Goal: Task Accomplishment & Management: Manage account settings

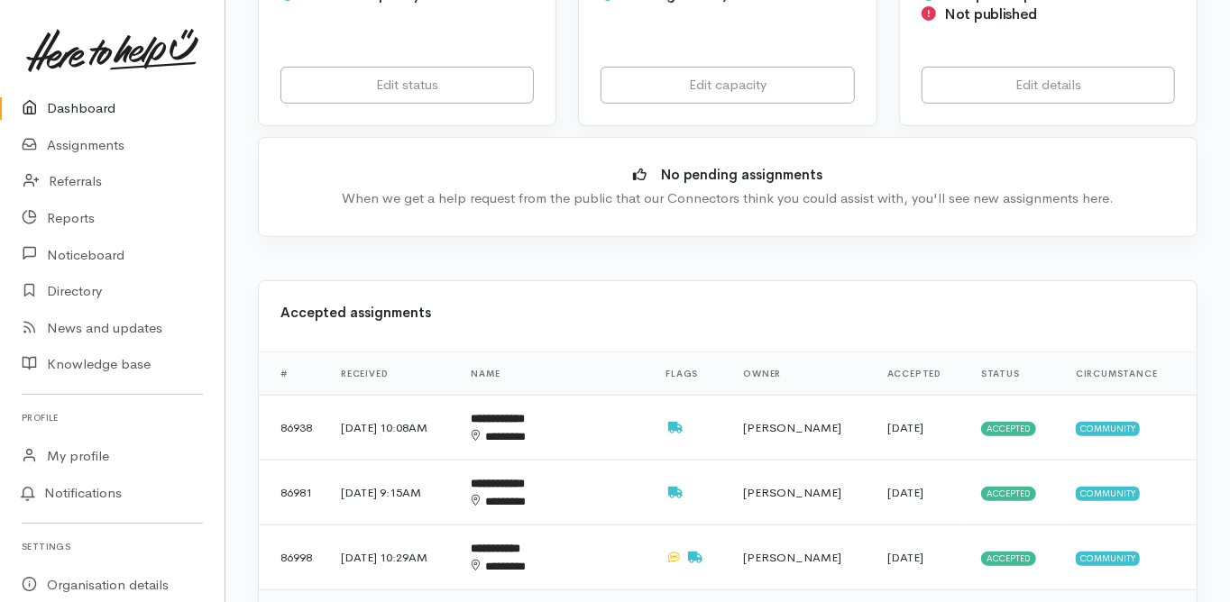
scroll to position [505, 0]
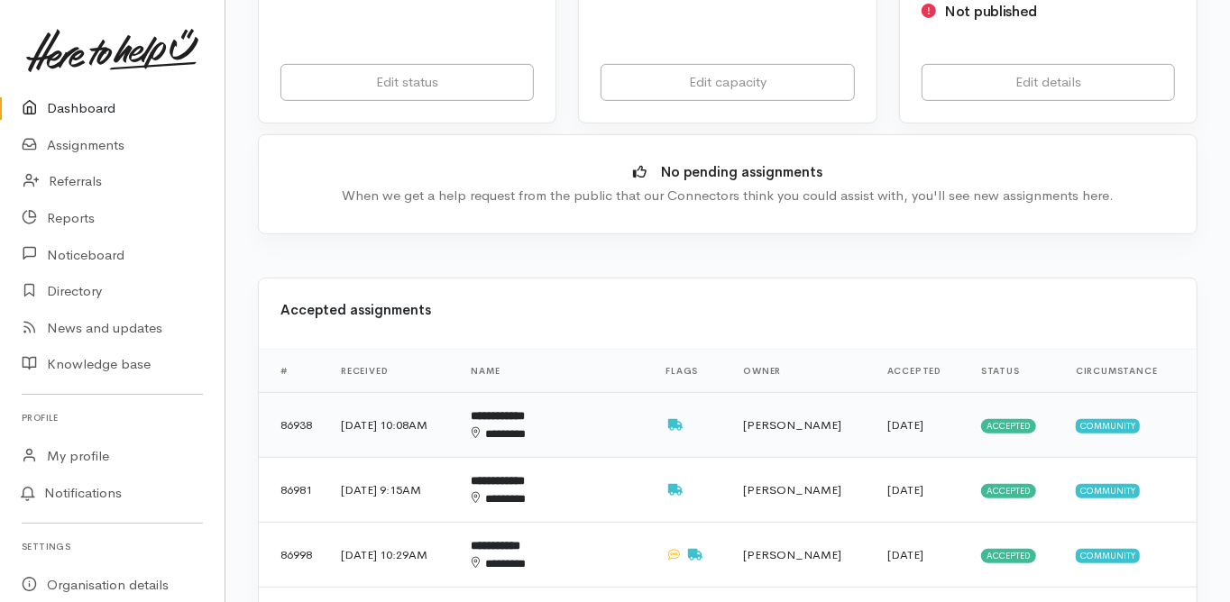
click at [526, 410] on b "**********" at bounding box center [499, 416] width 54 height 12
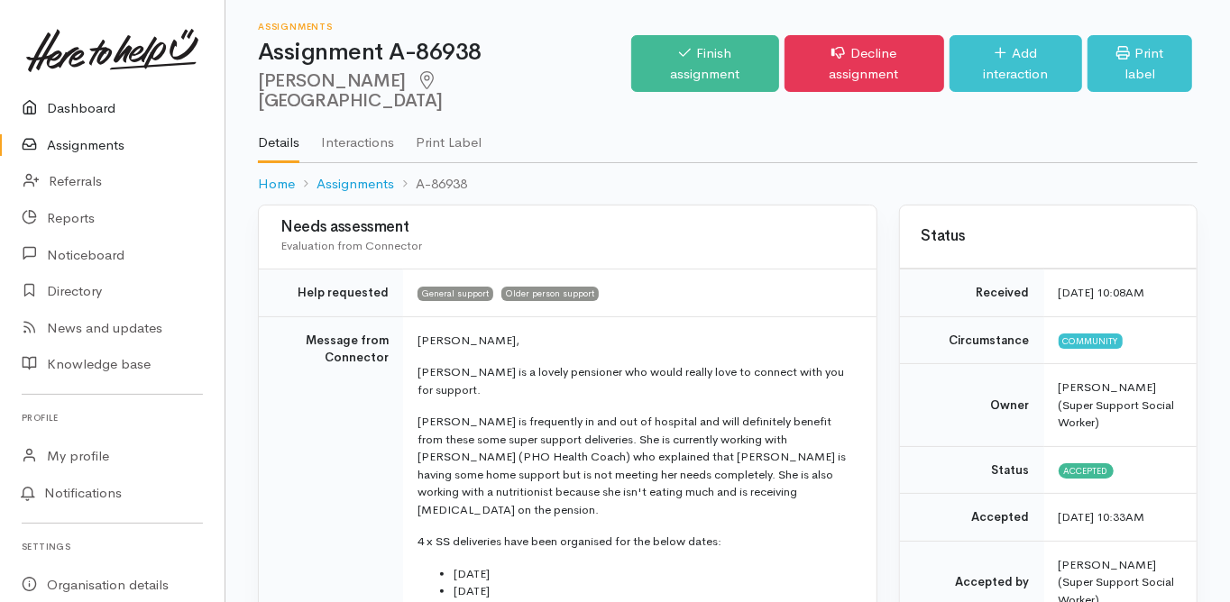
click at [83, 109] on link "Dashboard" at bounding box center [112, 108] width 225 height 37
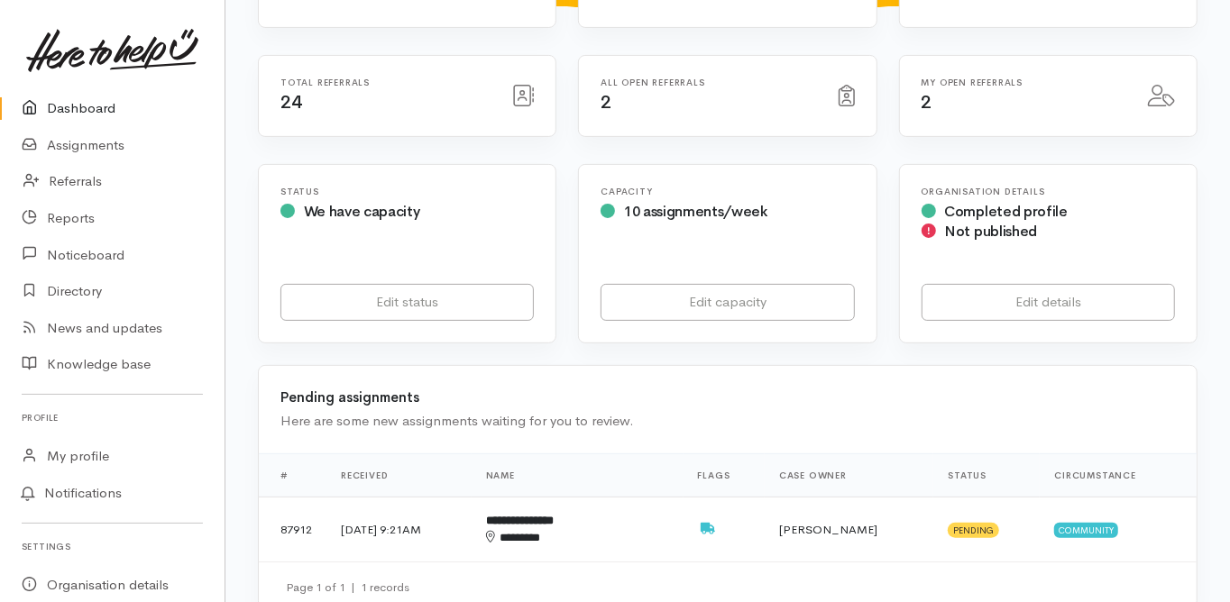
scroll to position [289, 0]
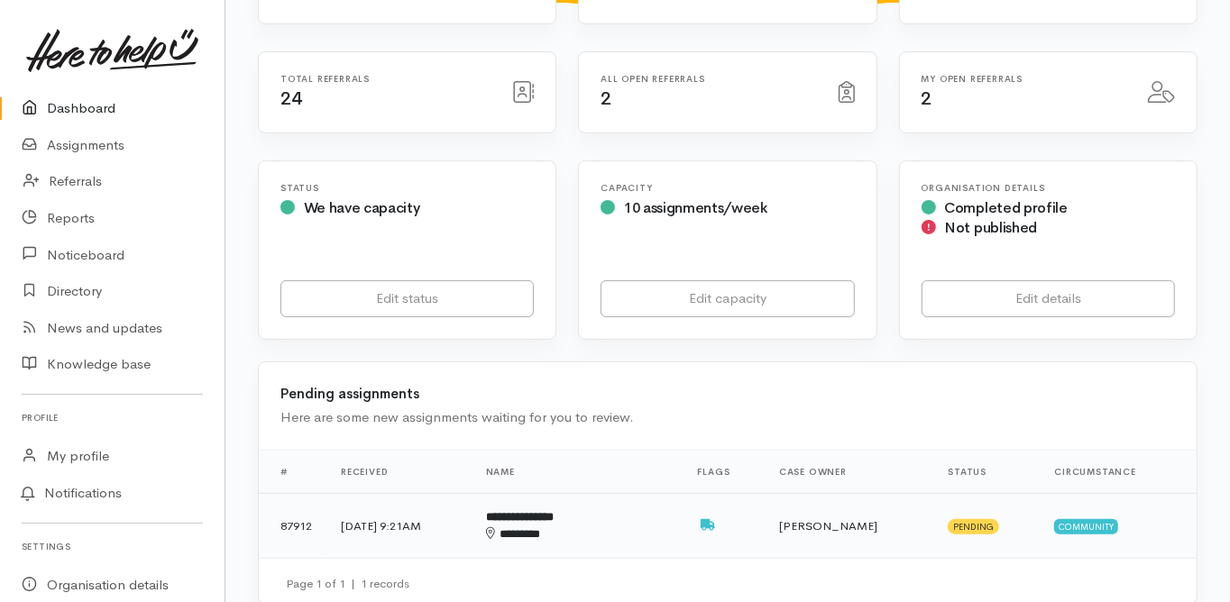
click at [554, 511] on b "**********" at bounding box center [520, 517] width 68 height 12
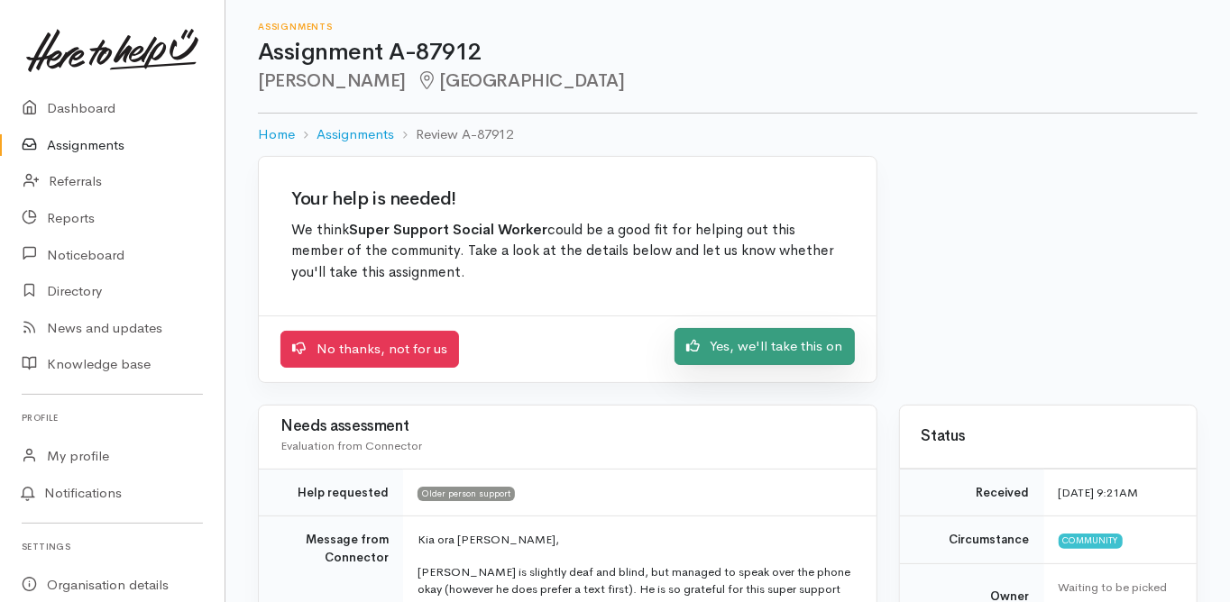
click at [736, 348] on link "Yes, we'll take this on" at bounding box center [765, 346] width 180 height 37
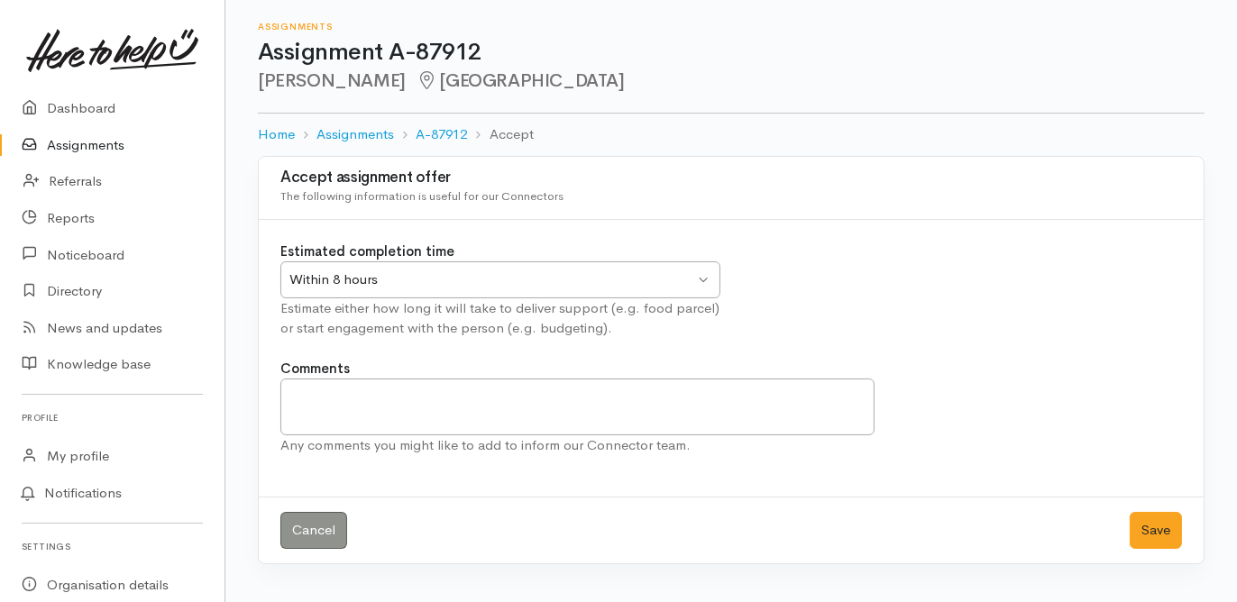
click at [379, 280] on div "Within 8 hours" at bounding box center [492, 280] width 405 height 21
click at [1144, 530] on button "Save" at bounding box center [1156, 530] width 52 height 37
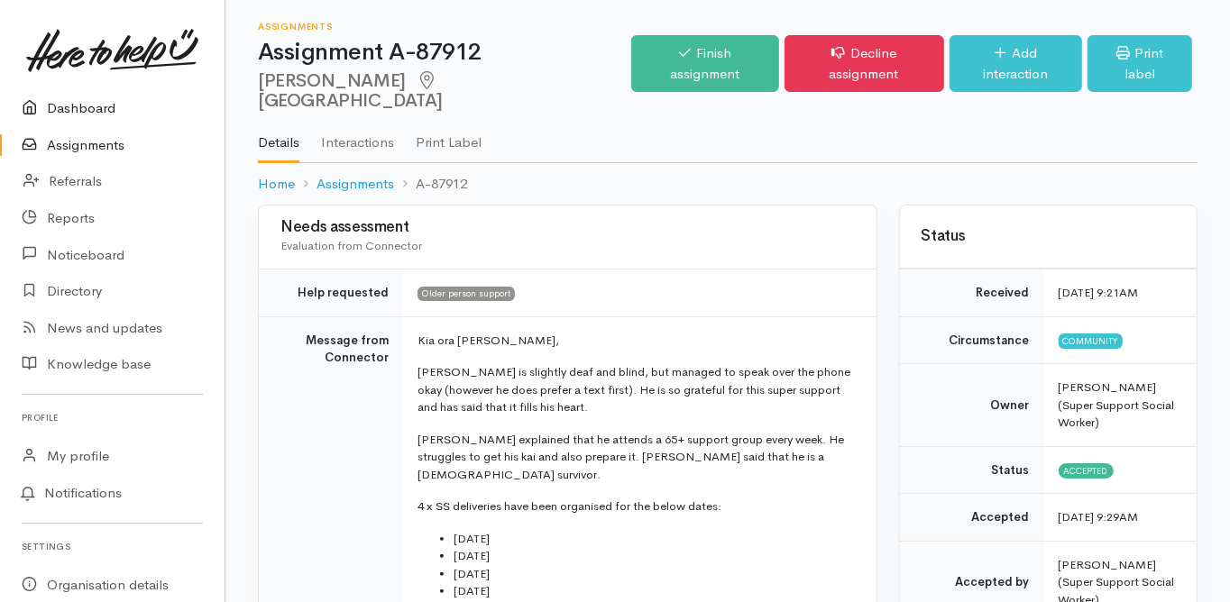
click at [86, 106] on link "Dashboard" at bounding box center [112, 108] width 225 height 37
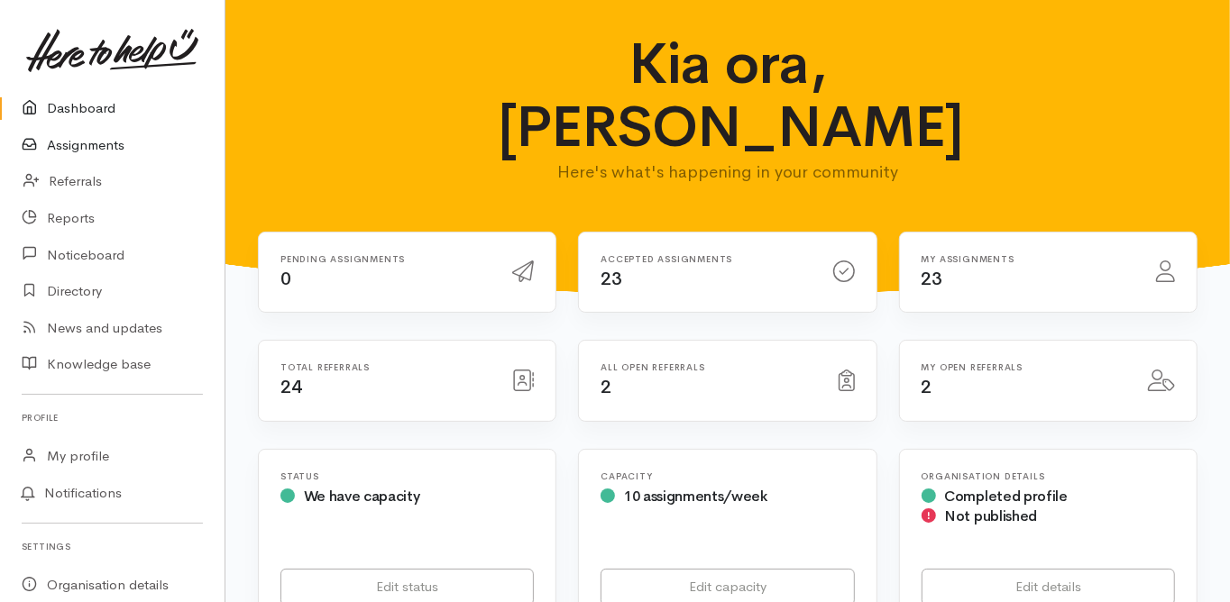
click at [100, 141] on link "Assignments" at bounding box center [112, 145] width 225 height 37
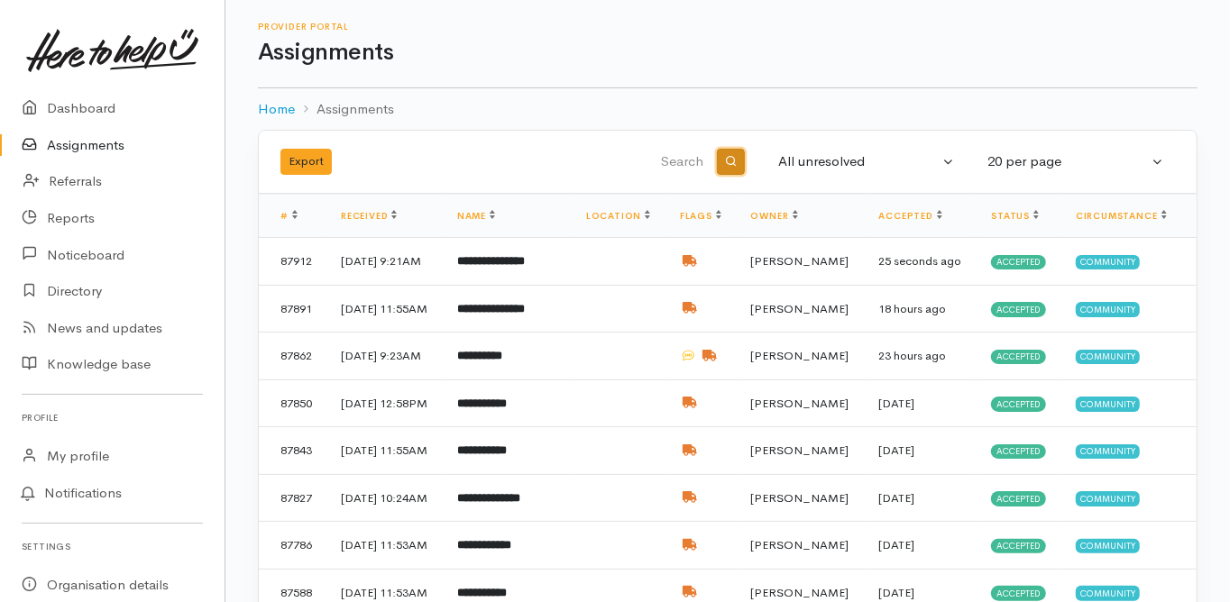
click at [728, 161] on icon "button" at bounding box center [731, 161] width 12 height 12
click at [814, 157] on div "All unresolved" at bounding box center [858, 162] width 161 height 21
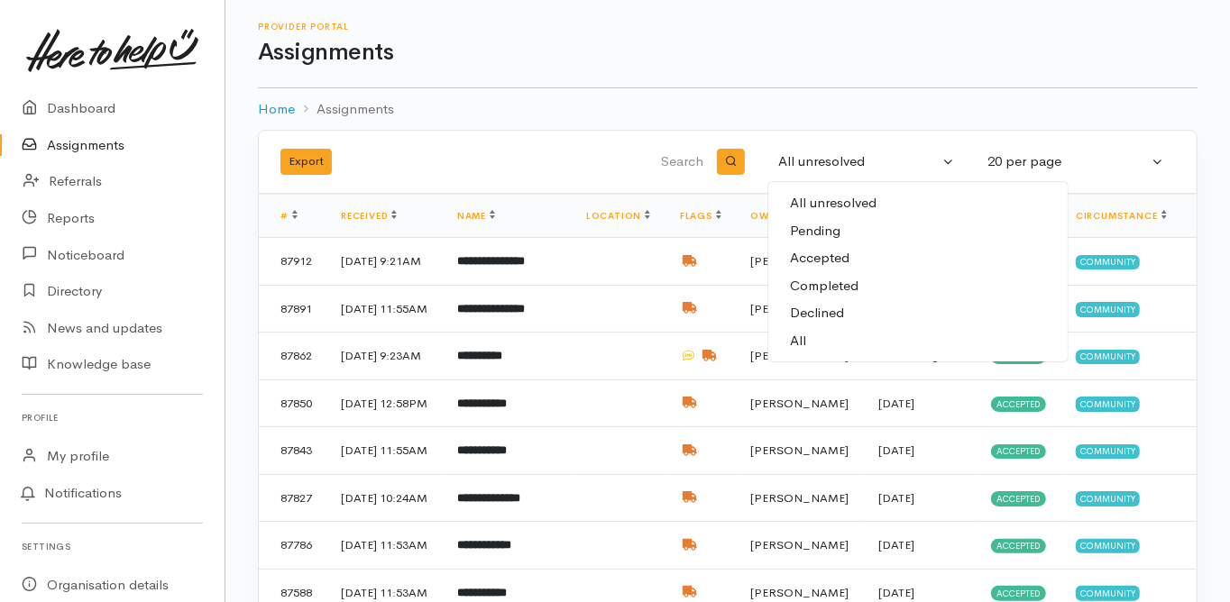
drag, startPoint x: 796, startPoint y: 341, endPoint x: 778, endPoint y: 321, distance: 26.8
click at [796, 341] on span "All" at bounding box center [798, 341] width 16 height 21
select select "All"
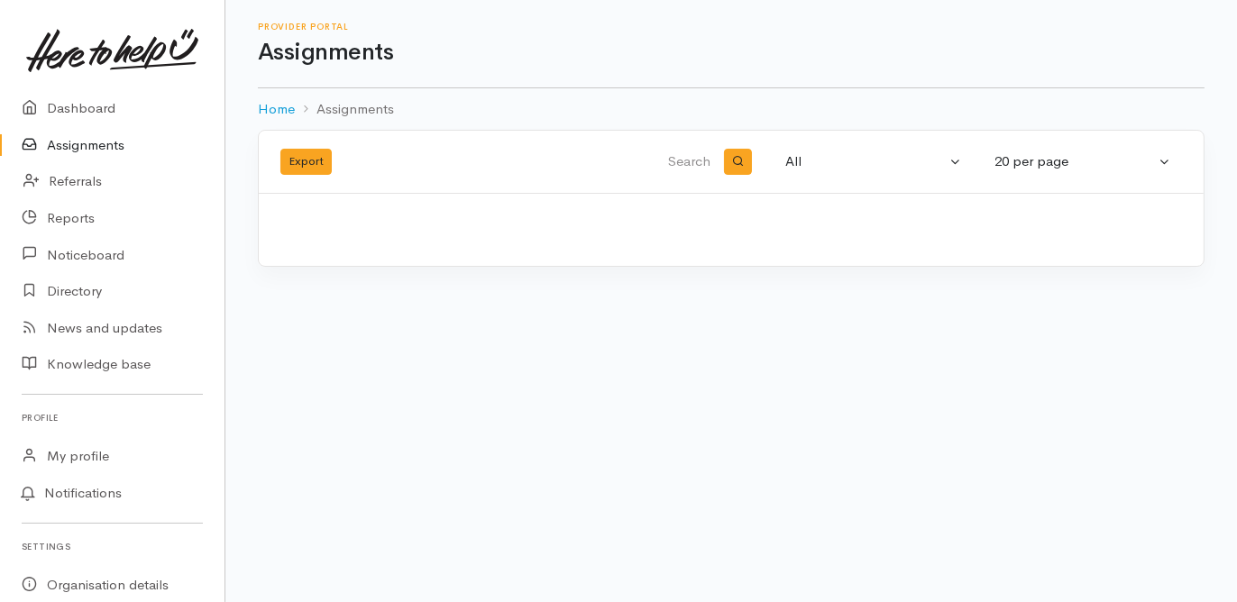
click at [703, 167] on input "search" at bounding box center [621, 162] width 187 height 43
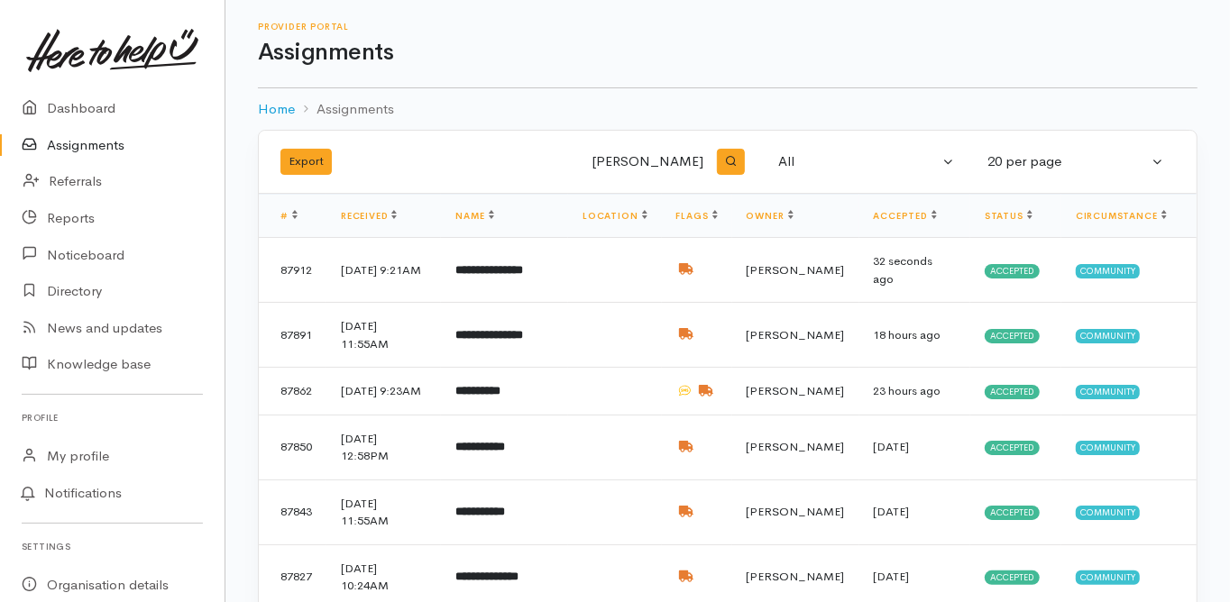
type input "[PERSON_NAME]"
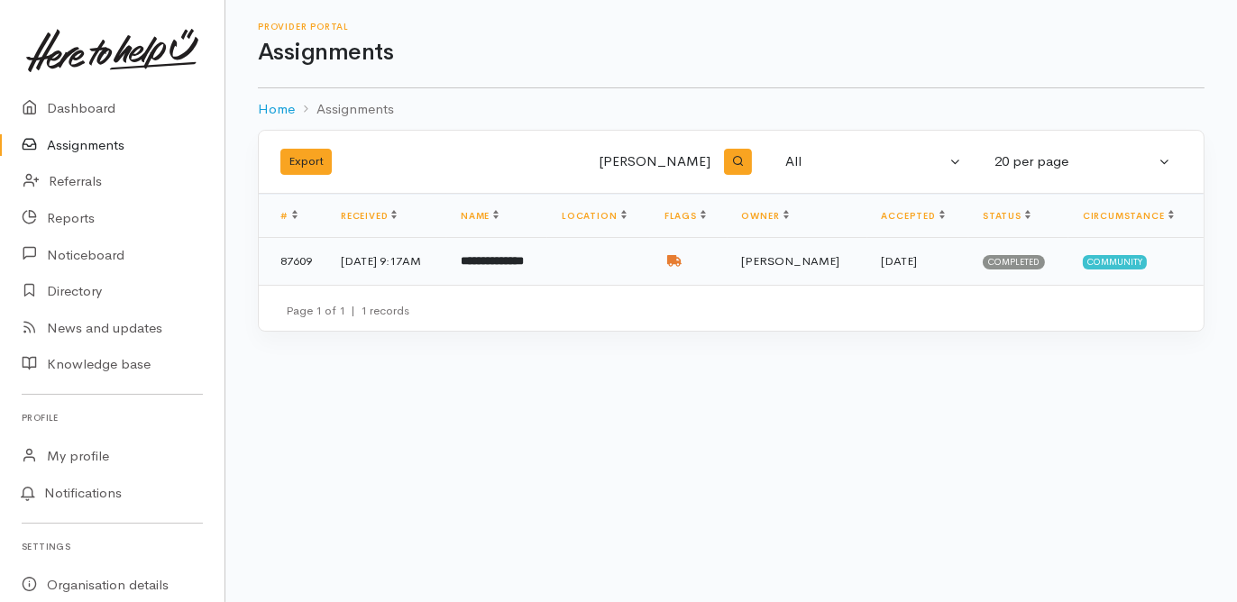
click at [524, 260] on b "**********" at bounding box center [492, 261] width 63 height 12
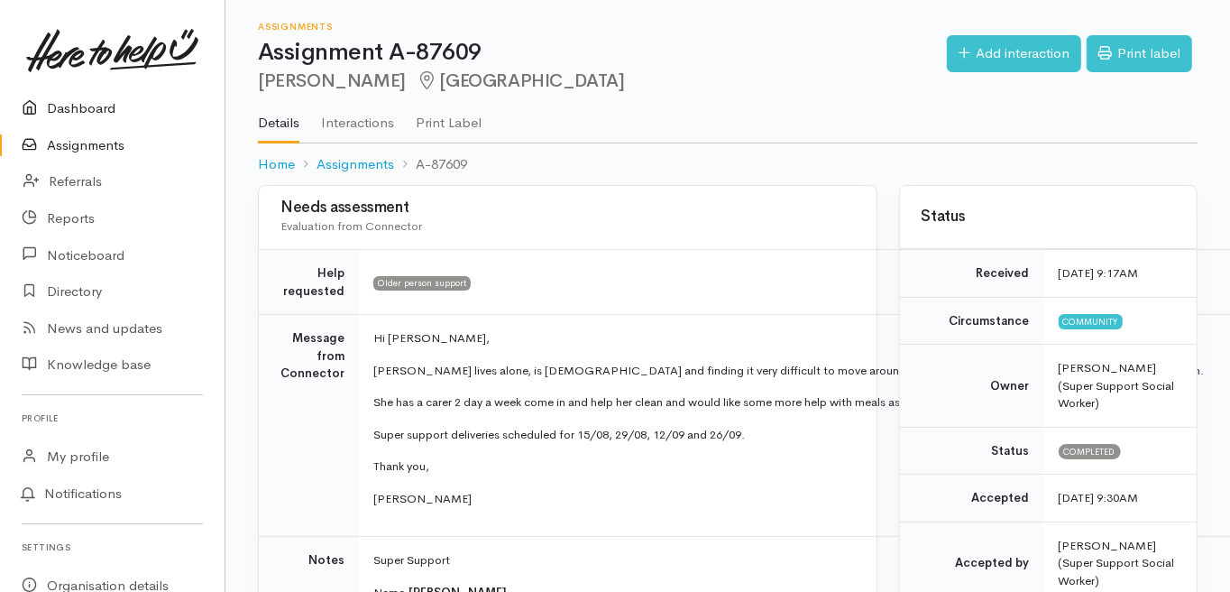
click at [95, 100] on link "Dashboard" at bounding box center [112, 108] width 225 height 37
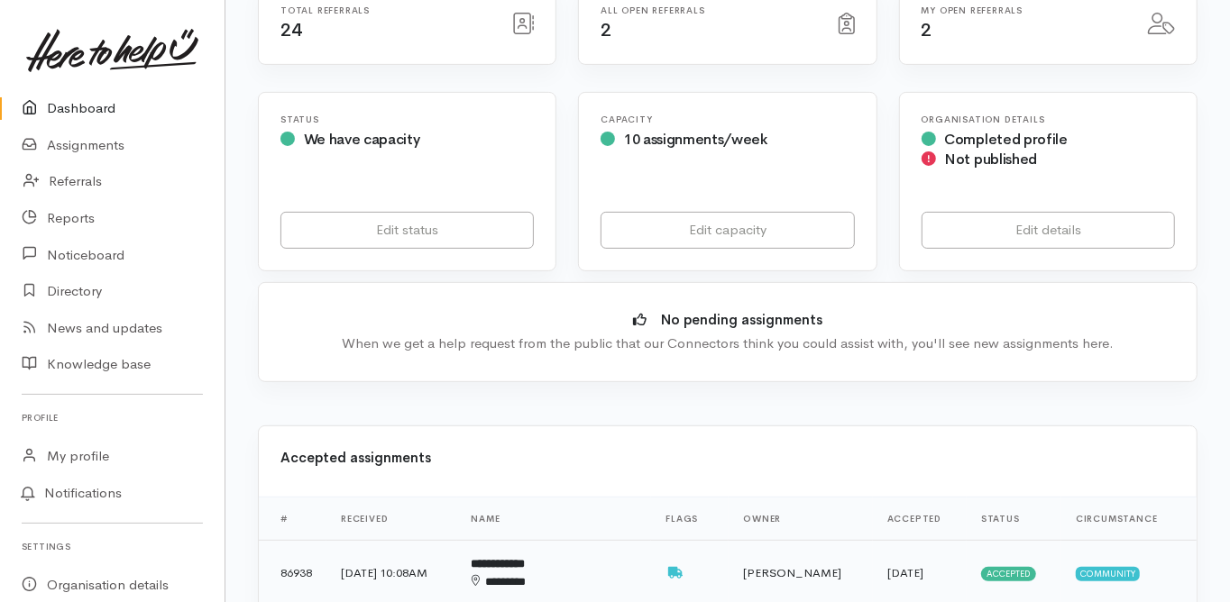
scroll to position [505, 0]
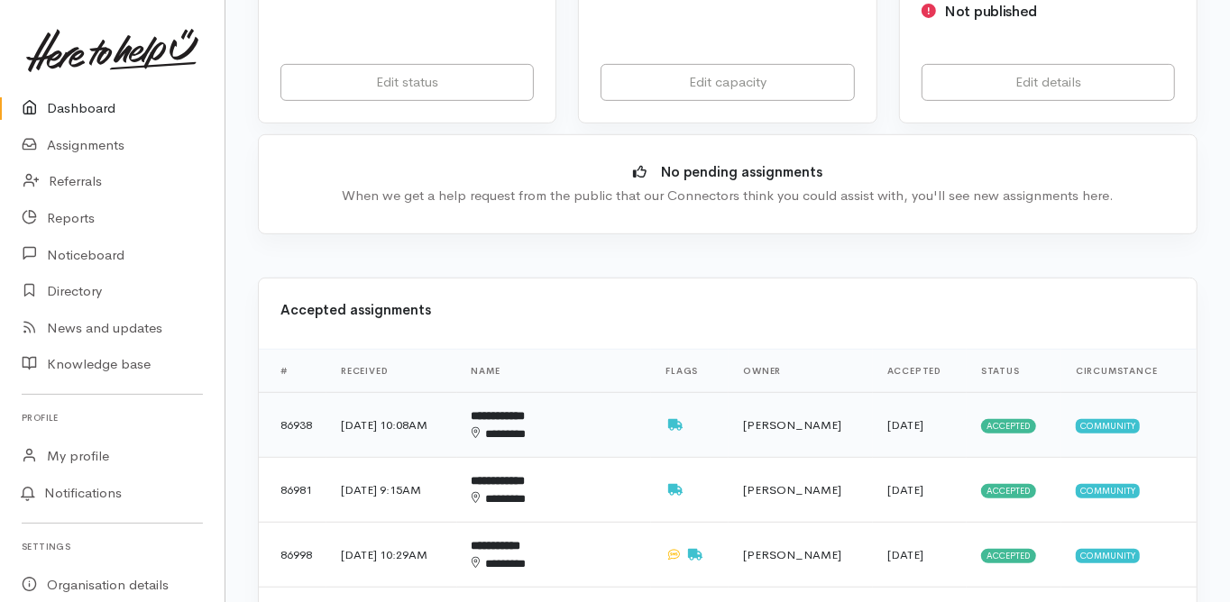
click at [526, 410] on b "**********" at bounding box center [499, 416] width 54 height 12
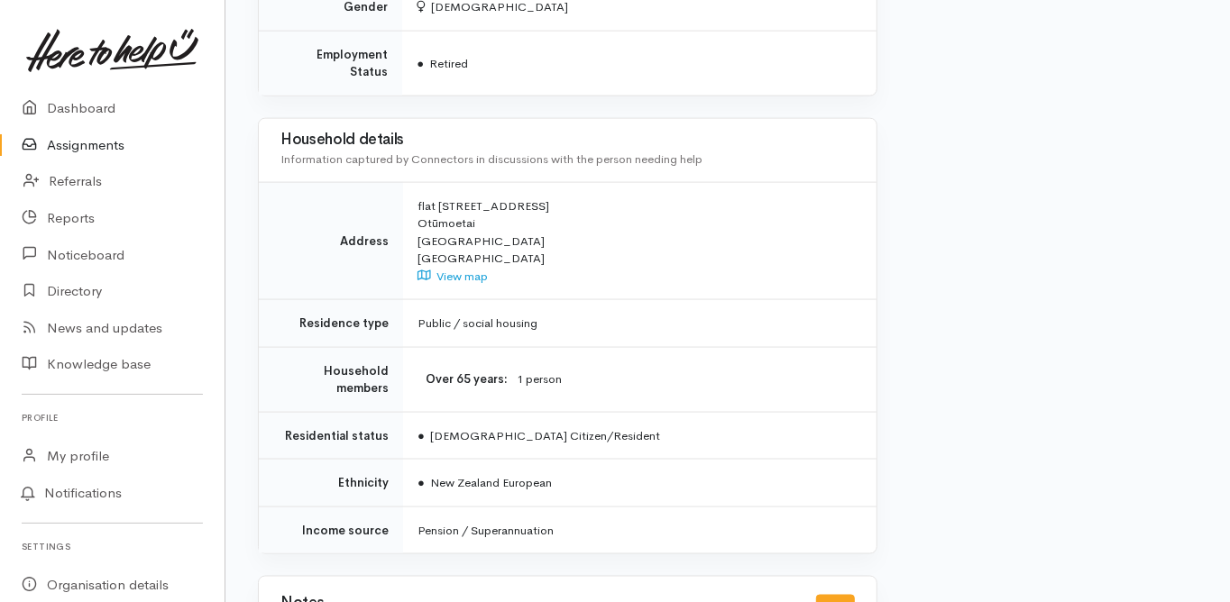
scroll to position [1598, 0]
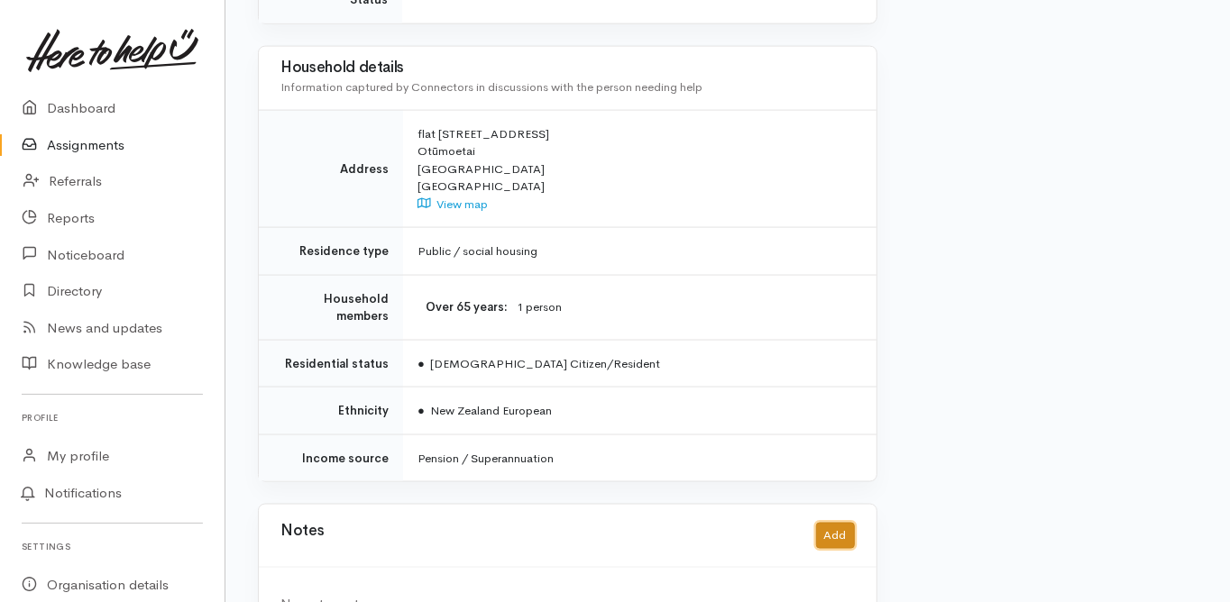
click at [843, 523] on button "Add" at bounding box center [835, 536] width 39 height 26
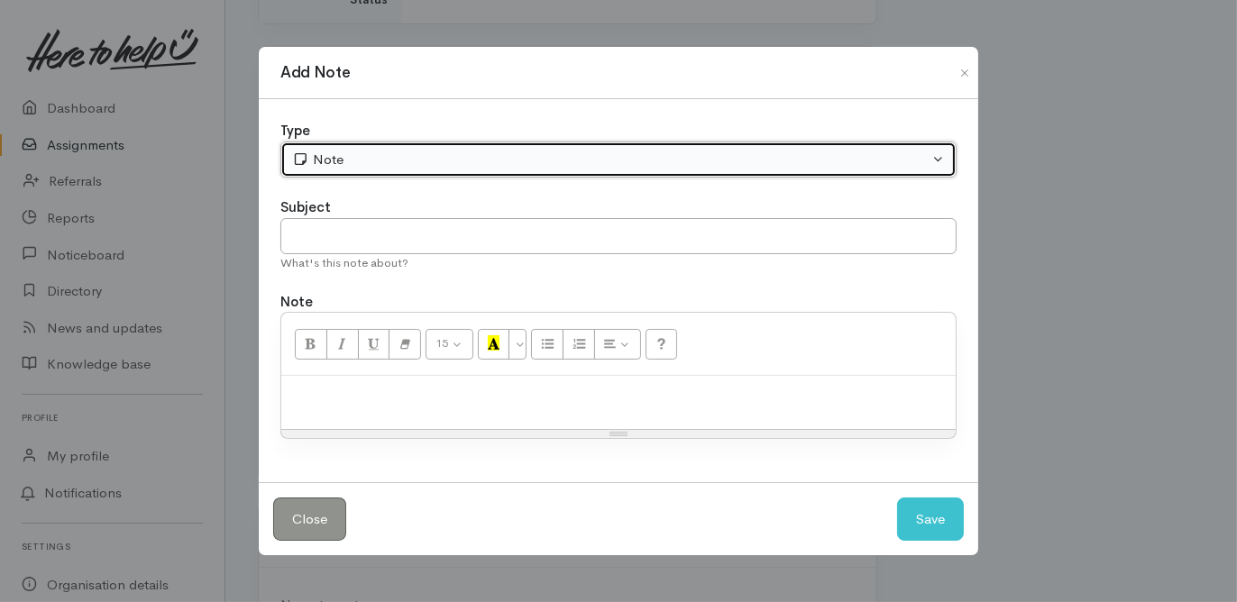
click at [335, 152] on div "Note" at bounding box center [610, 160] width 637 height 21
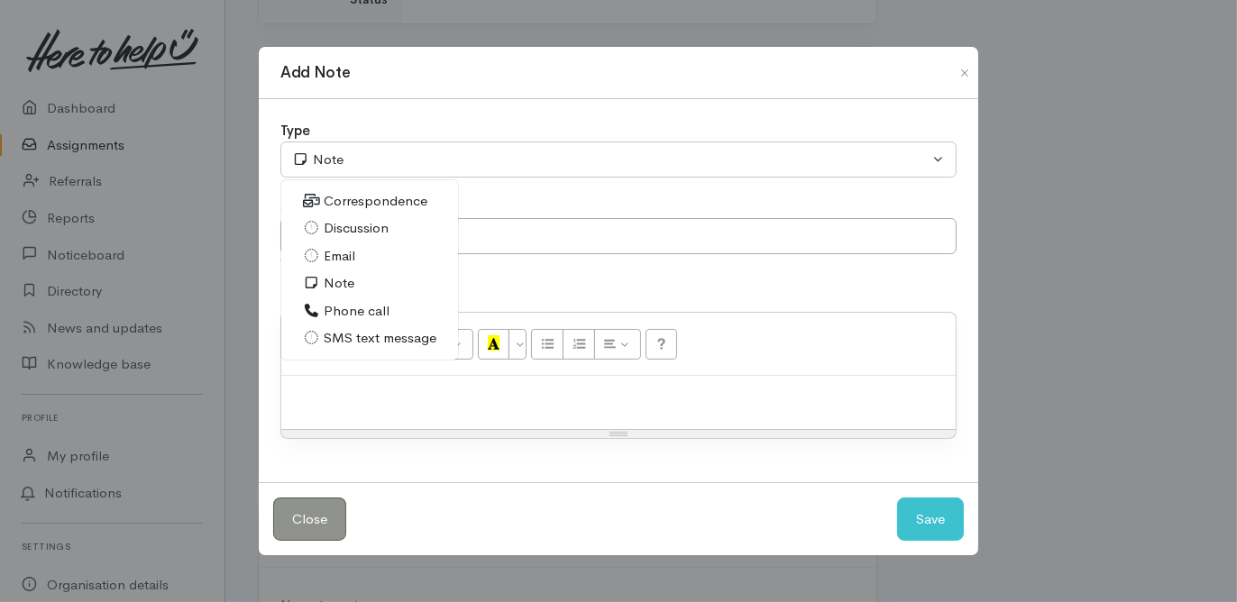
click at [354, 311] on span "Phone call" at bounding box center [357, 311] width 66 height 21
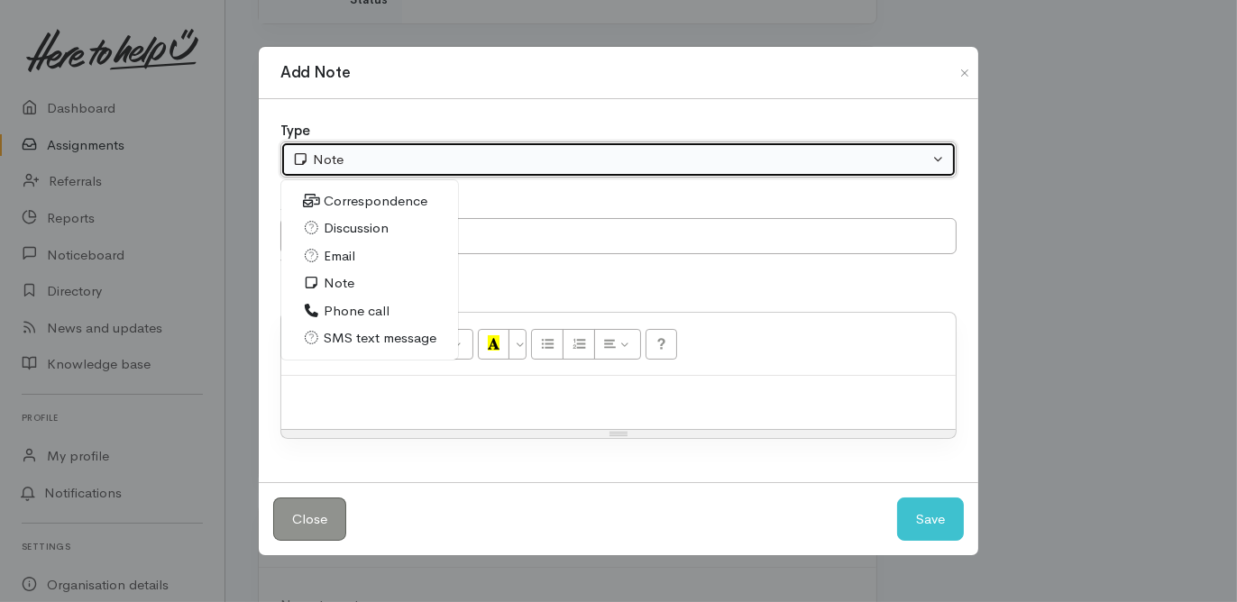
select select "3"
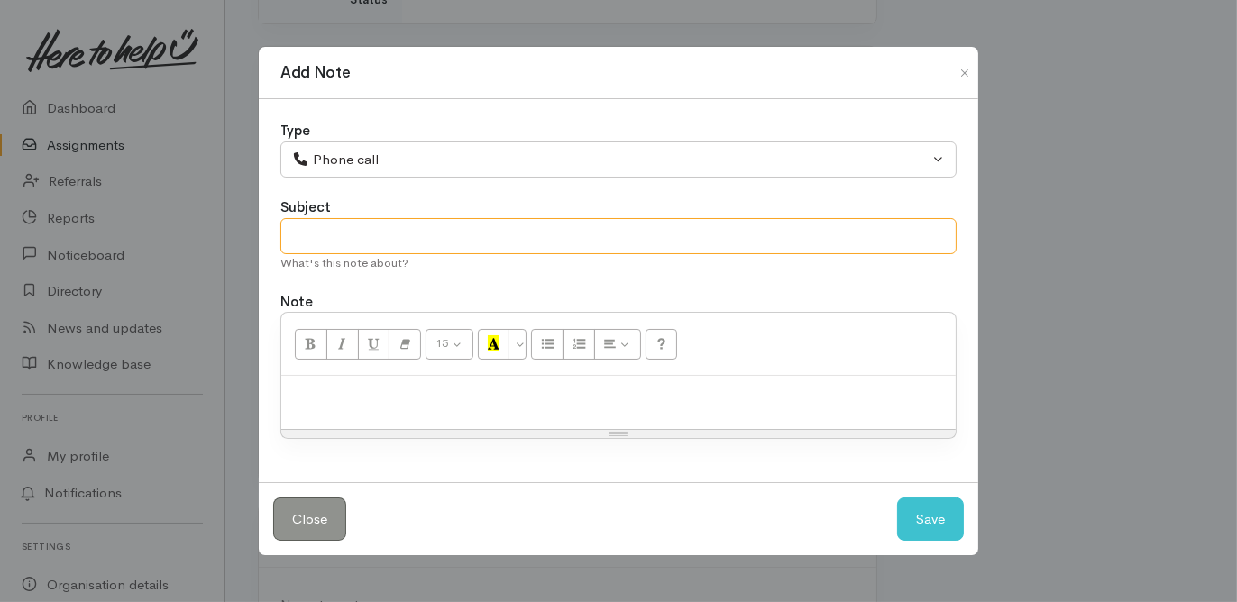
click at [322, 248] on input "text" at bounding box center [618, 236] width 676 height 37
type input "Attp 22/8"
click at [915, 505] on button "Save" at bounding box center [930, 520] width 67 height 44
click at [336, 383] on div at bounding box center [618, 402] width 675 height 53
click at [926, 521] on button "Save" at bounding box center [930, 520] width 67 height 44
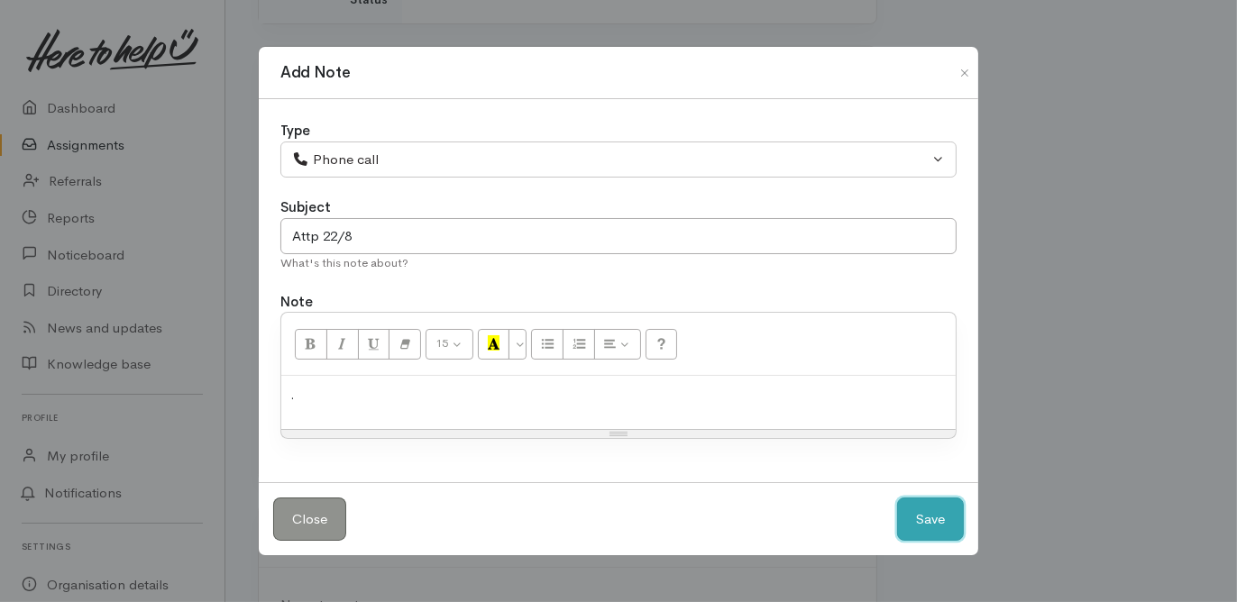
select select "1"
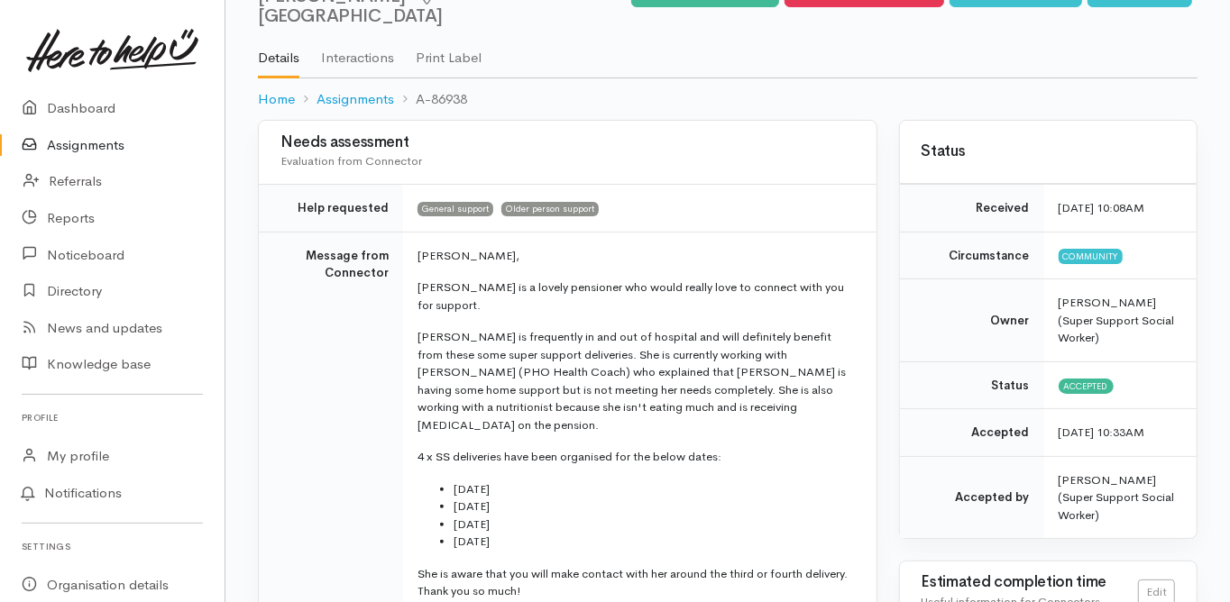
scroll to position [0, 0]
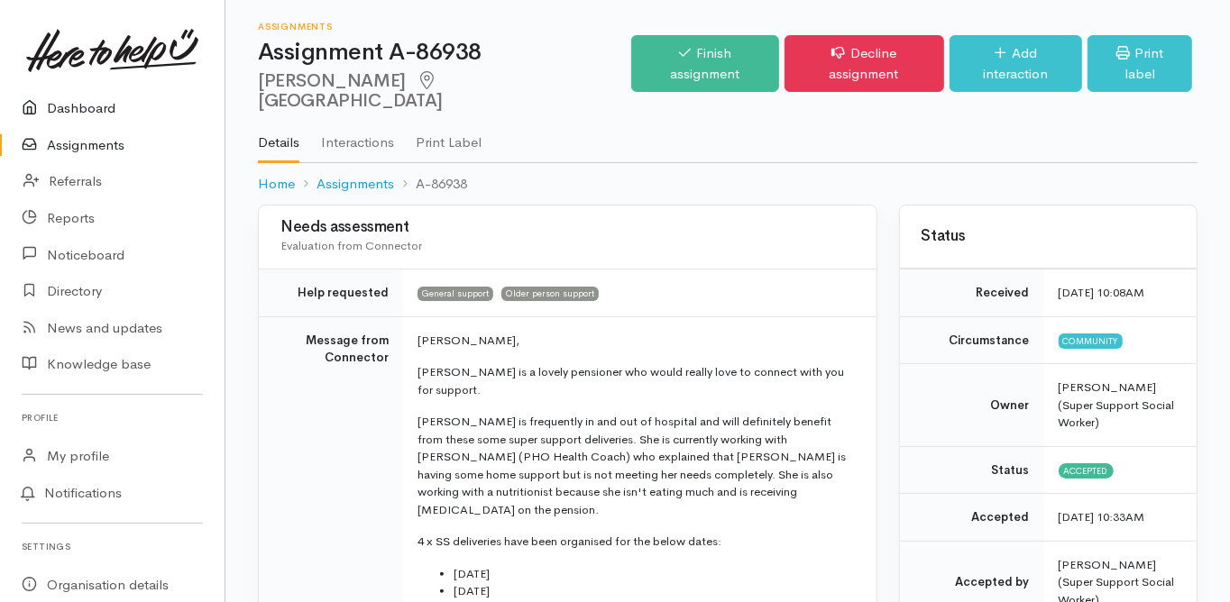
click at [78, 108] on link "Dashboard" at bounding box center [112, 108] width 225 height 37
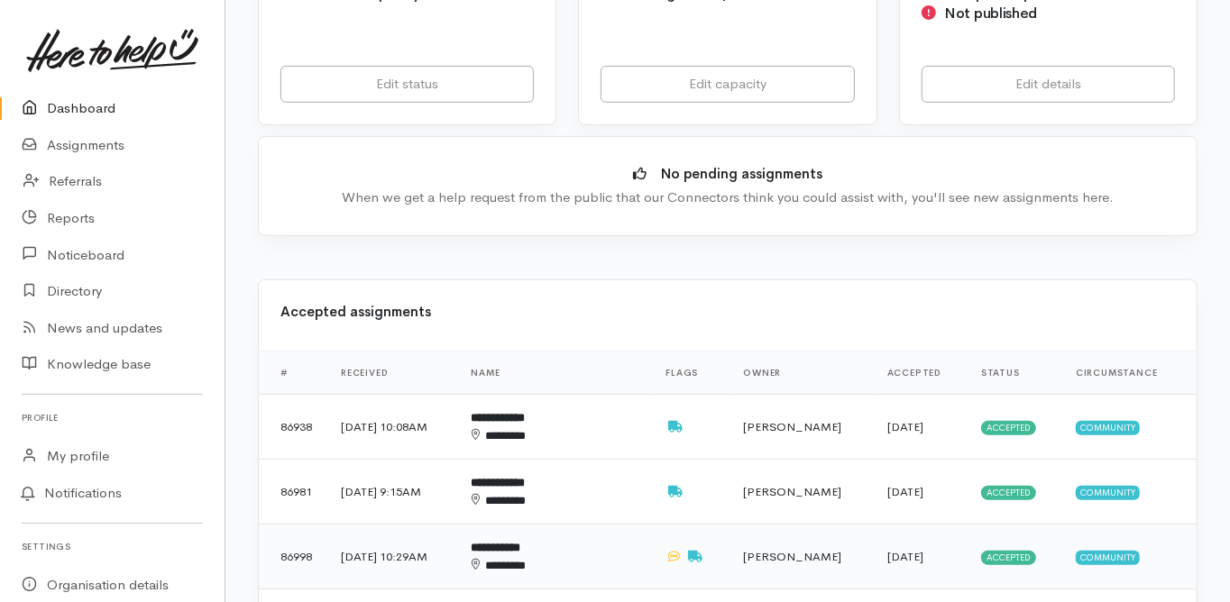
scroll to position [505, 0]
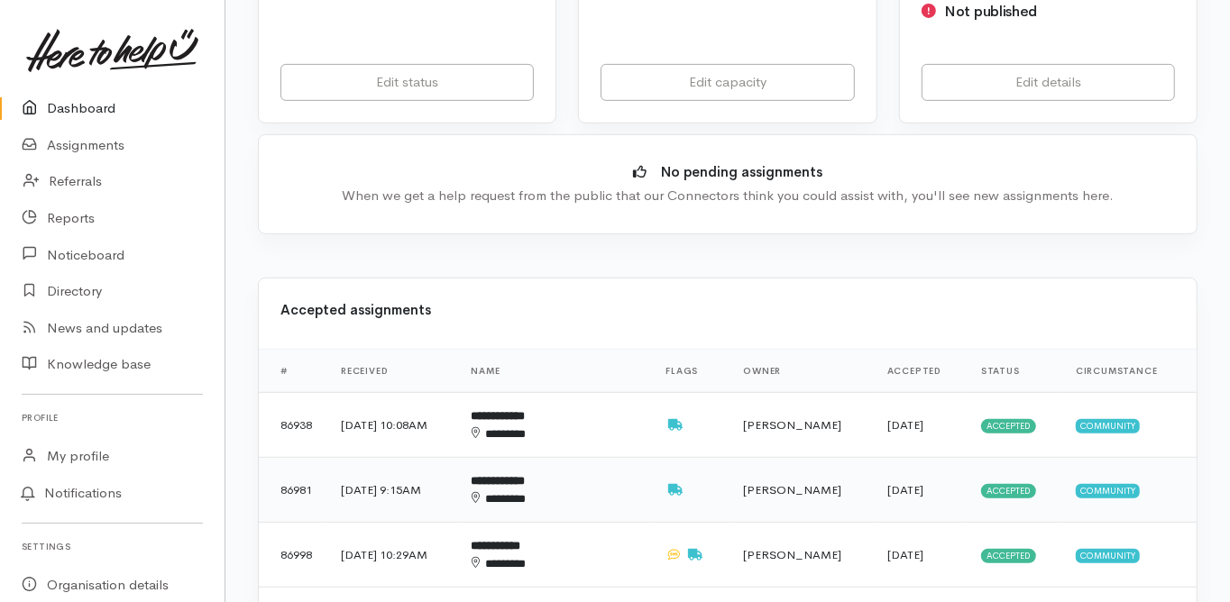
click at [526, 475] on b "**********" at bounding box center [499, 481] width 54 height 12
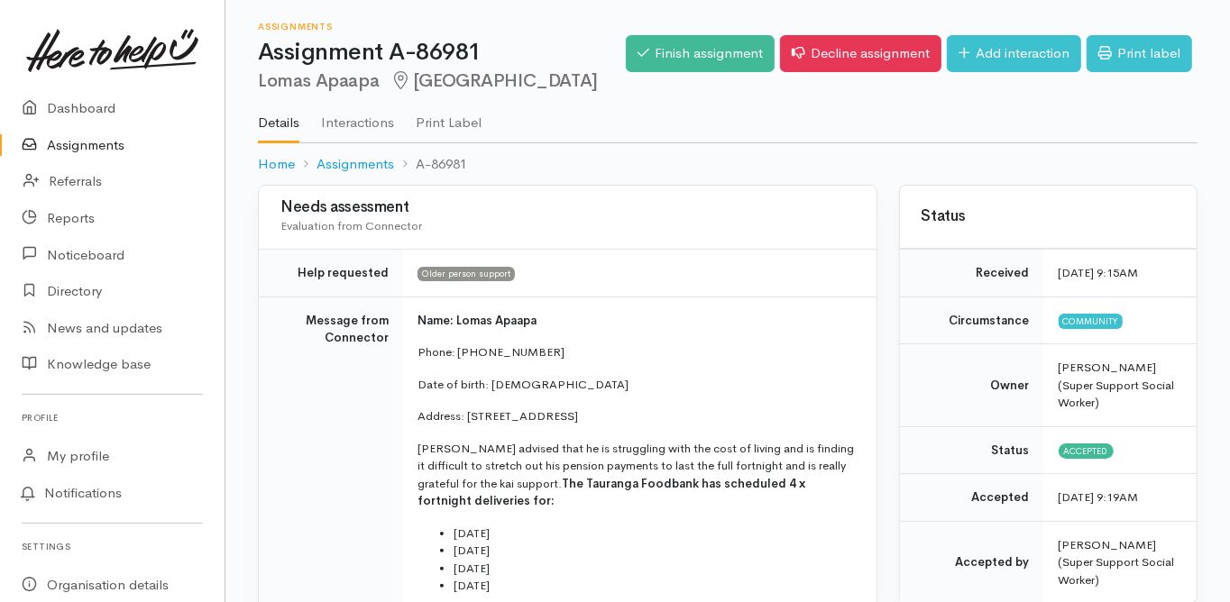
click at [302, 461] on td "Message from Connector" at bounding box center [331, 492] width 144 height 391
drag, startPoint x: 542, startPoint y: 383, endPoint x: 492, endPoint y: 391, distance: 51.2
click at [492, 391] on td "Name: Lomas Apaapa Phone: 0223117205 Date of birth: 16/05/1957 Address: 201/6a …" at bounding box center [639, 492] width 473 height 391
copy p "16/05/1957"
click at [340, 470] on td "Message from Connector" at bounding box center [331, 492] width 144 height 391
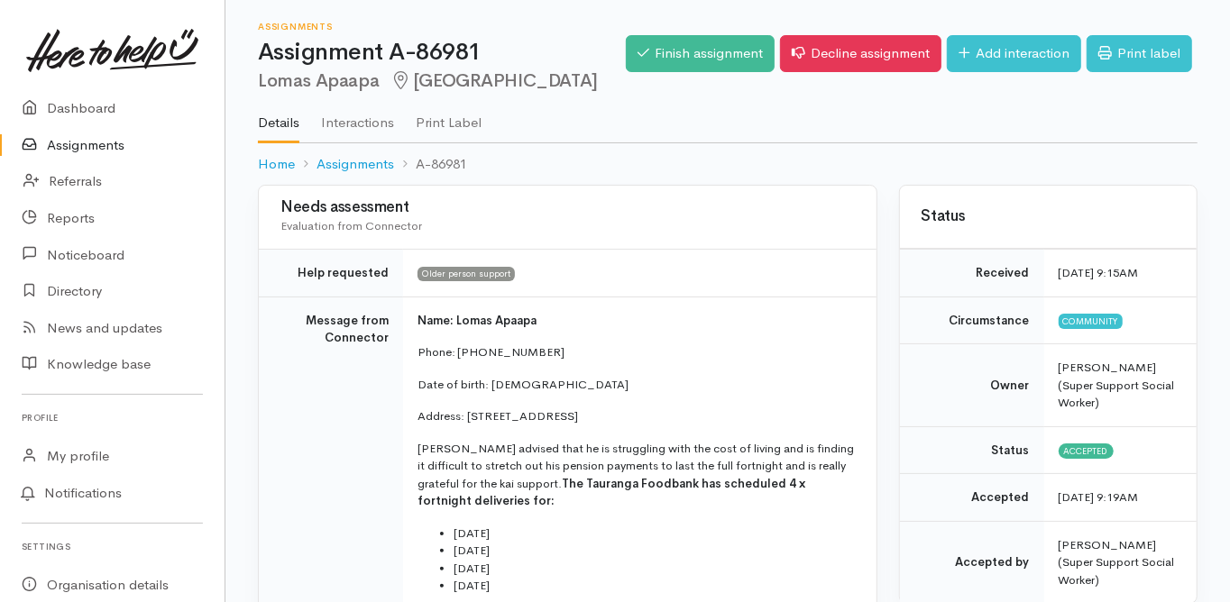
drag, startPoint x: 466, startPoint y: 410, endPoint x: 649, endPoint y: 419, distance: 183.3
click at [649, 419] on p "Address: 201/6a Te Paeroa Road, Bethlehem, Tauranga, New Zealand" at bounding box center [636, 417] width 437 height 18
copy p "201/6a Te Paeroa Road, Bethlehem"
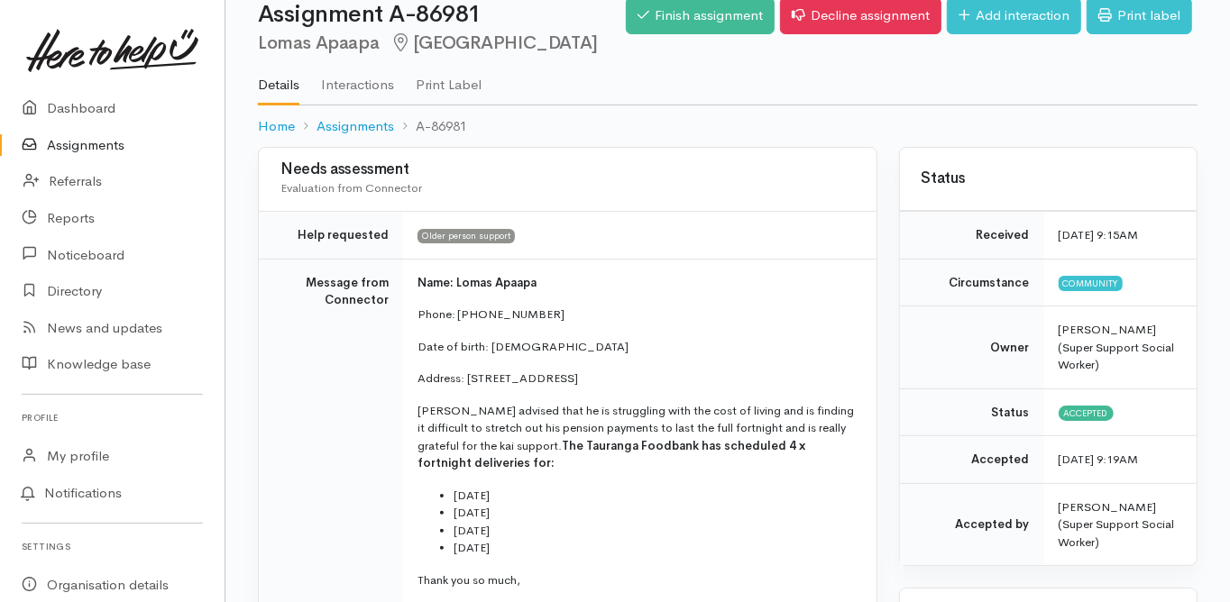
scroll to position [9, 0]
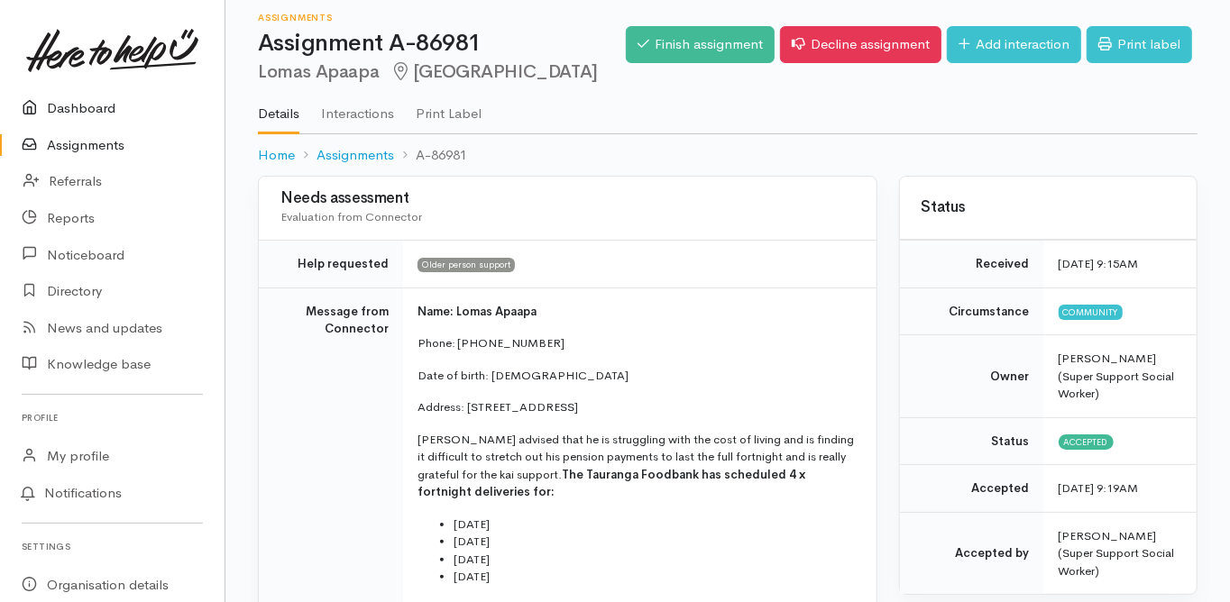
click at [82, 106] on link "Dashboard" at bounding box center [112, 108] width 225 height 37
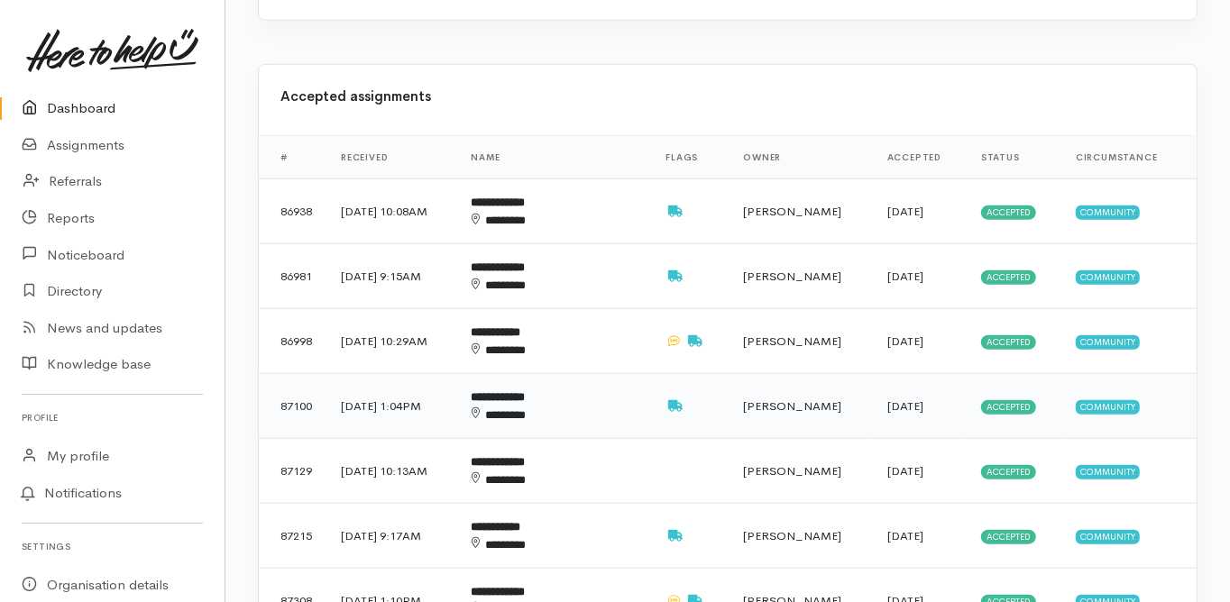
scroll to position [722, 0]
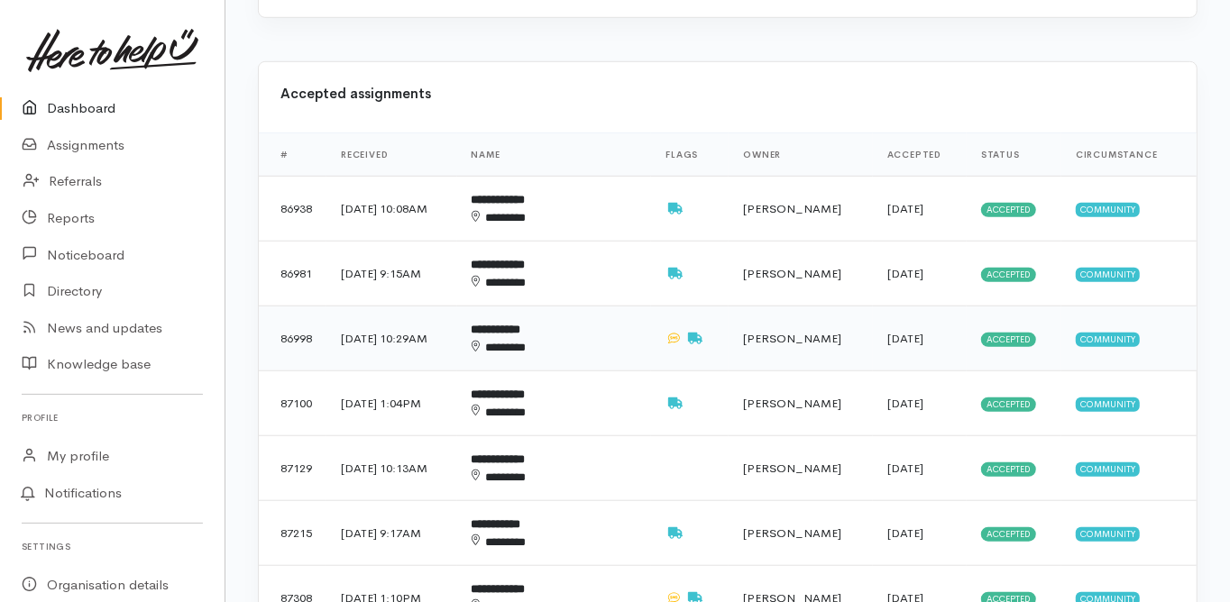
click at [521, 324] on b "**********" at bounding box center [497, 330] width 50 height 12
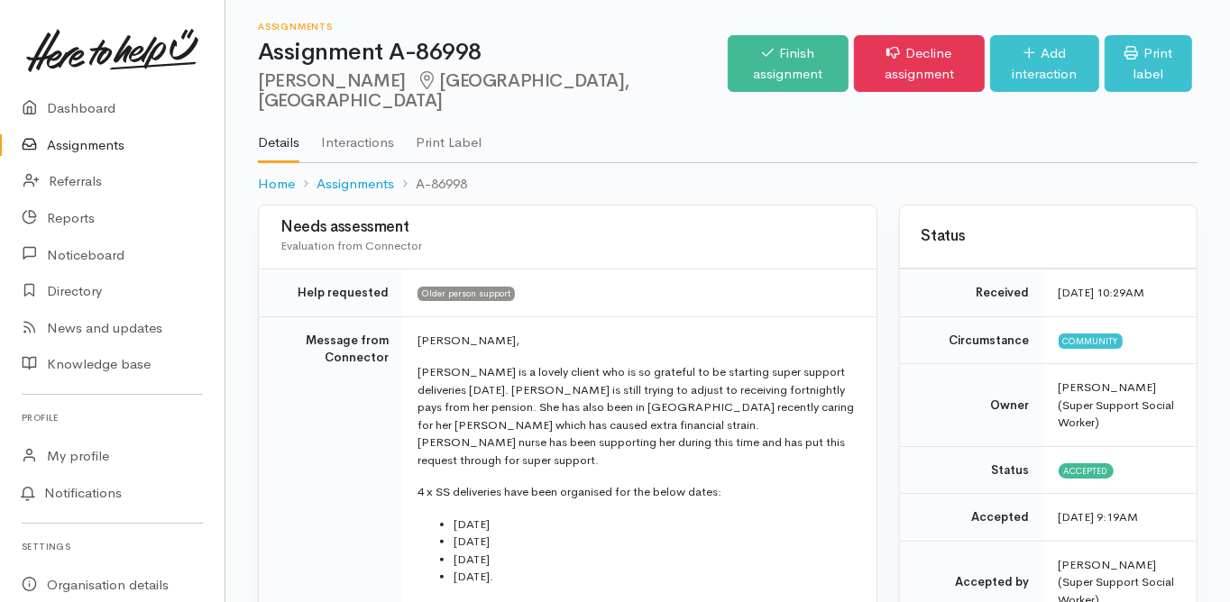
click at [292, 405] on td "Message from Connector" at bounding box center [331, 516] width 144 height 398
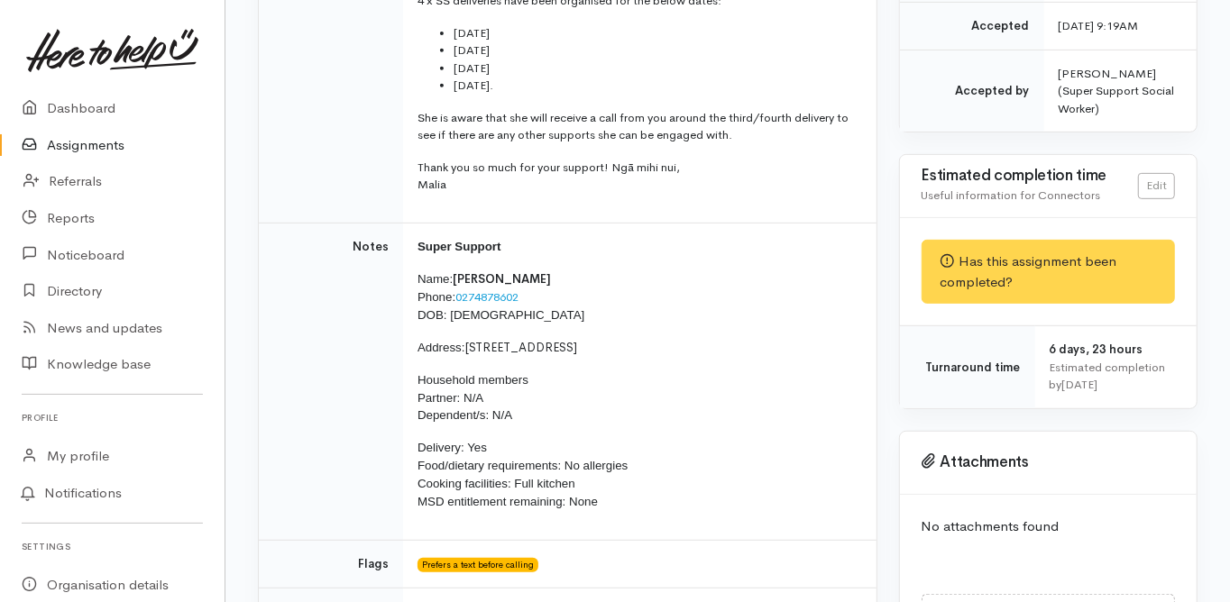
scroll to position [505, 0]
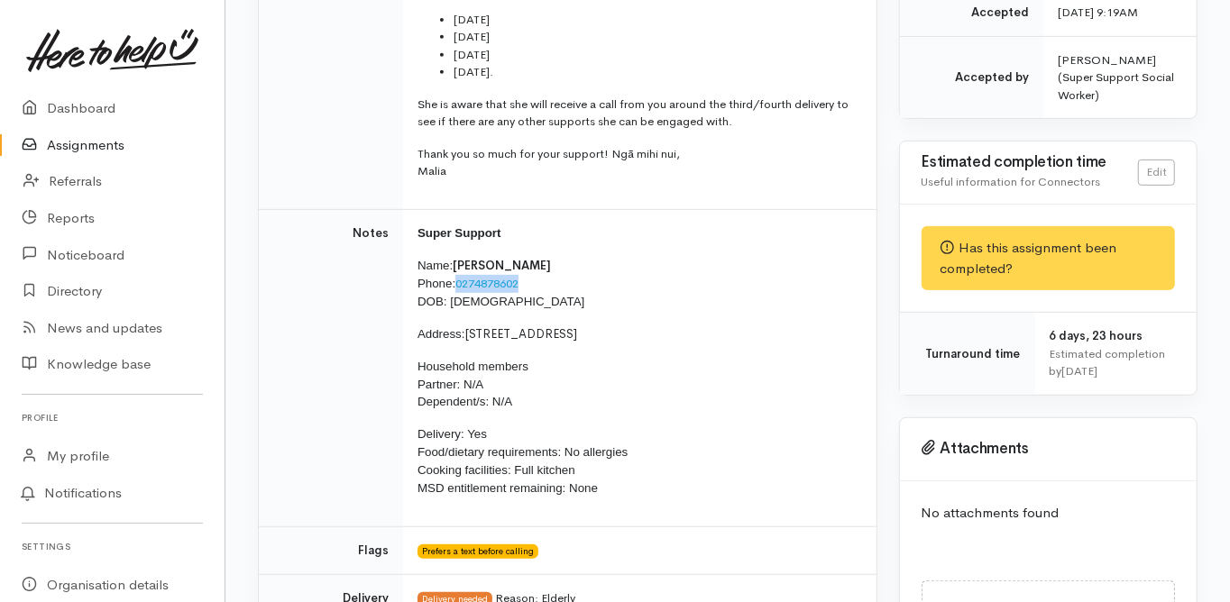
drag, startPoint x: 534, startPoint y: 244, endPoint x: 457, endPoint y: 244, distance: 76.7
click at [457, 257] on p "Name: Rini Tapuke Phone: 0274878602 DOB: 18/02/1960" at bounding box center [636, 284] width 437 height 54
copy link "0274878602"
drag, startPoint x: 449, startPoint y: 258, endPoint x: 528, endPoint y: 267, distance: 79.0
click at [528, 267] on p "Name: Rini Tapuke Phone: 0274878602 DOB: 18/02/1960" at bounding box center [636, 284] width 437 height 54
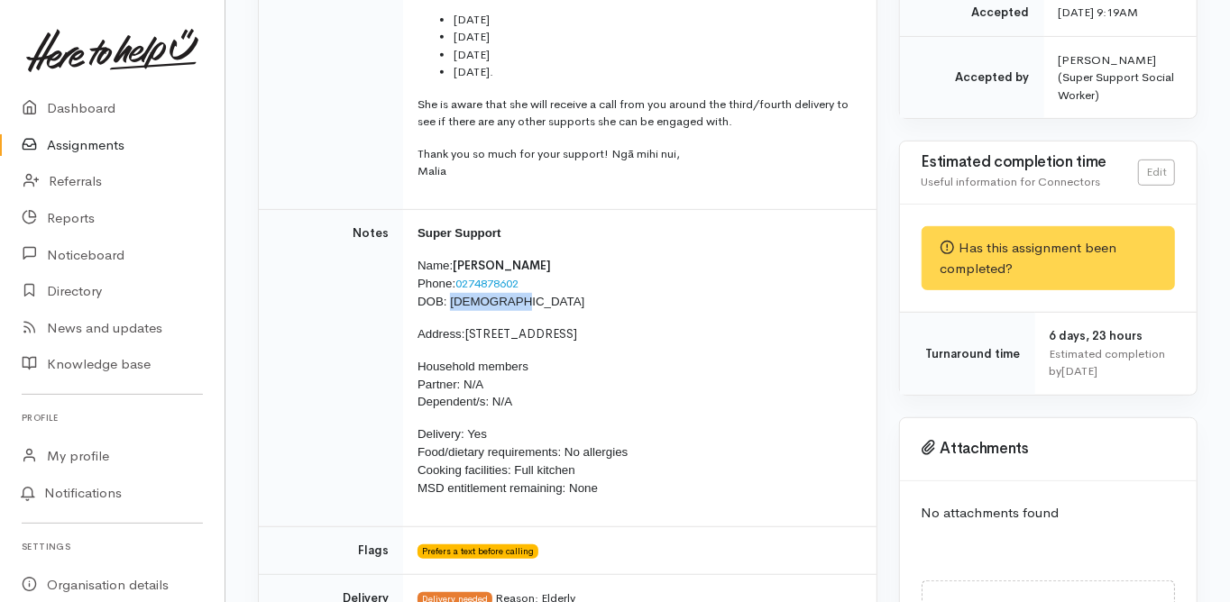
copy span "18/02/1960"
drag, startPoint x: 473, startPoint y: 294, endPoint x: 595, endPoint y: 299, distance: 121.8
click at [595, 326] on p "Address: 201/6C Te Paeroa Road, Bethlehem" at bounding box center [636, 335] width 437 height 18
copy span "201/6C Te Paeroa Road"
click at [285, 317] on td "Notes" at bounding box center [331, 368] width 144 height 318
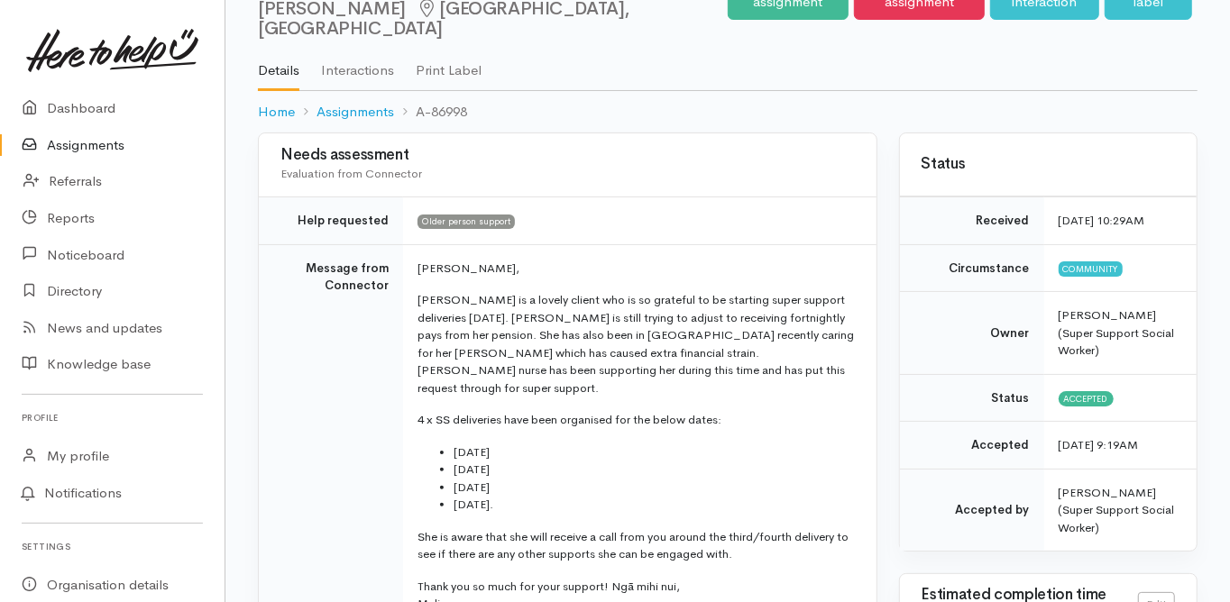
scroll to position [0, 0]
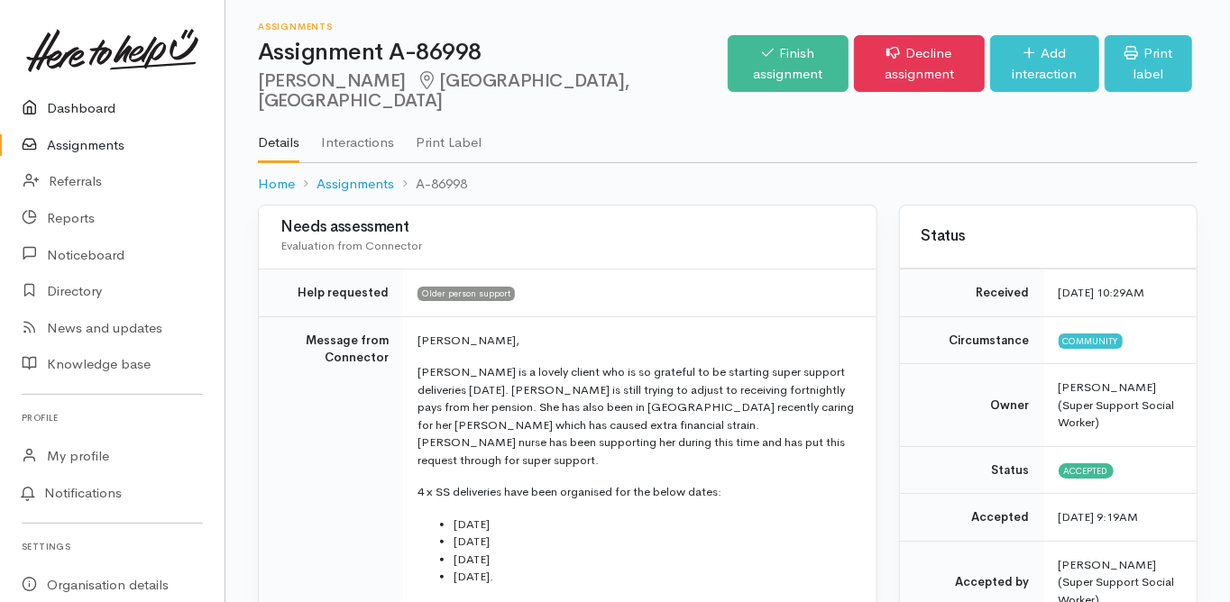
click at [83, 106] on link "Dashboard" at bounding box center [112, 108] width 225 height 37
